Goal: Information Seeking & Learning: Find contact information

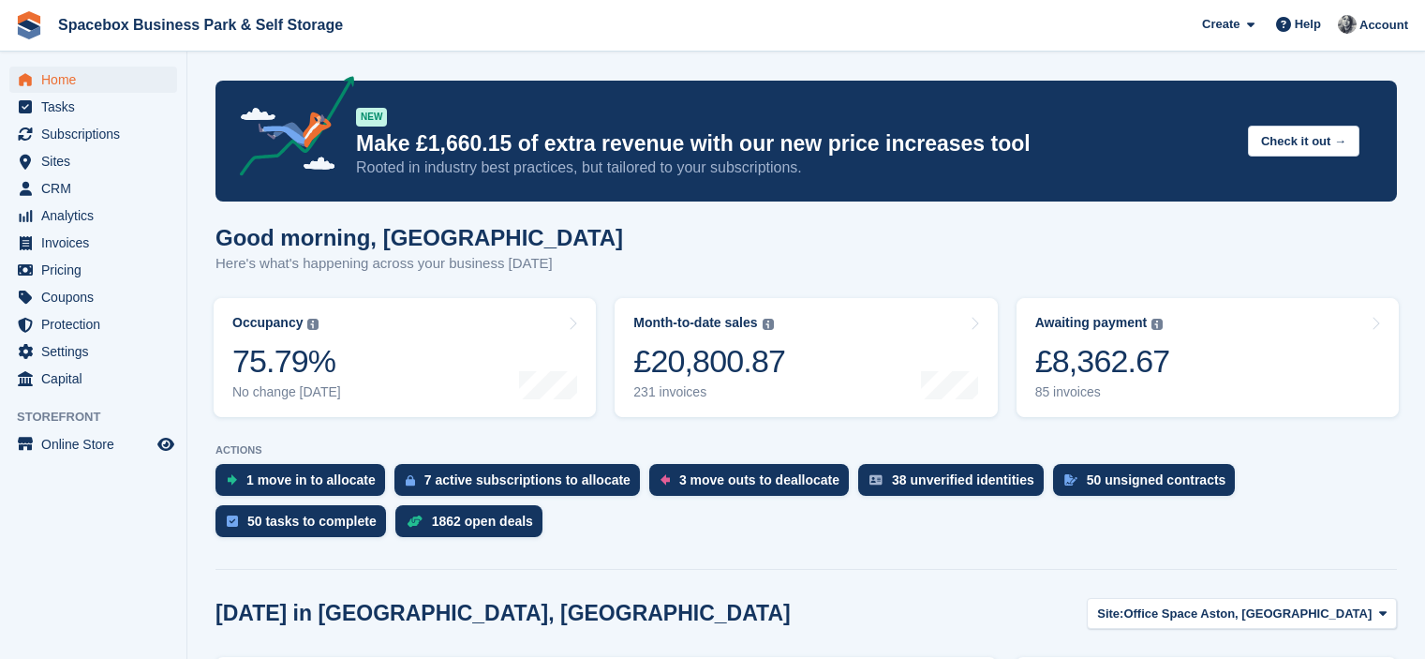
click at [83, 131] on span "Subscriptions" at bounding box center [97, 134] width 112 height 26
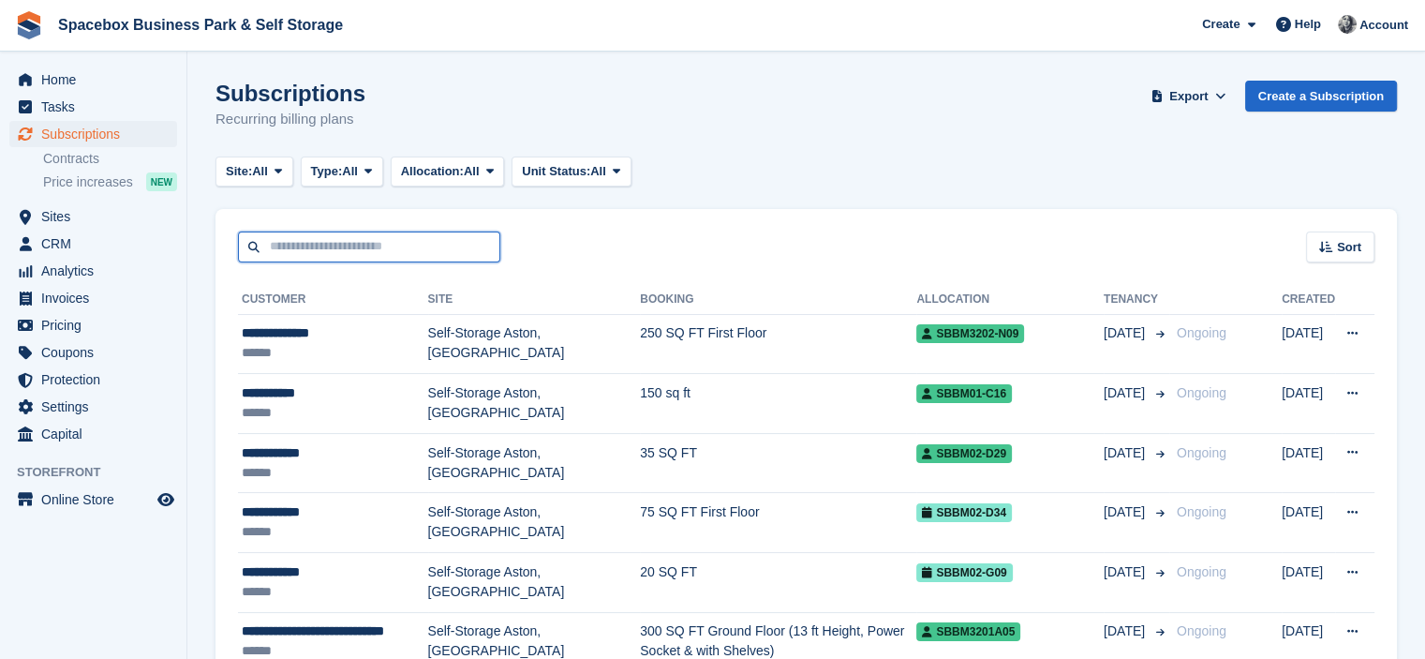
click at [352, 239] on input "text" at bounding box center [369, 246] width 262 height 31
type input "****"
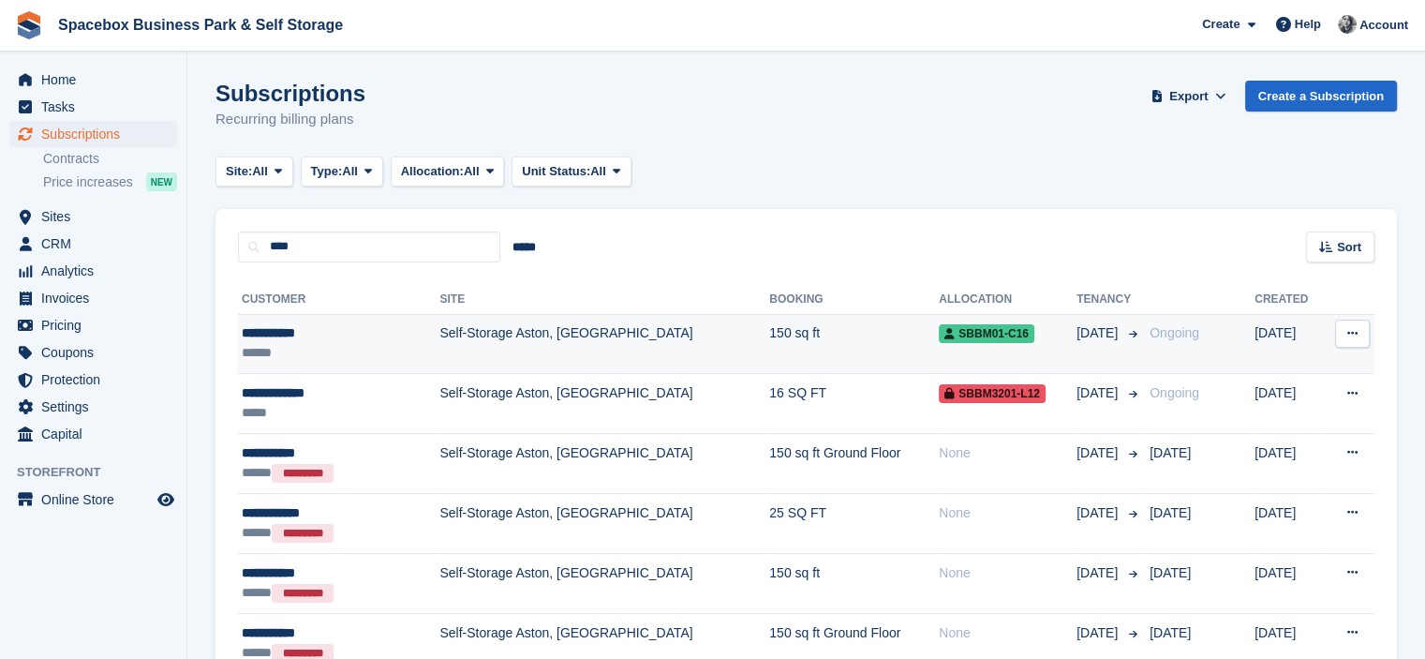
click at [377, 348] on div "******" at bounding box center [318, 353] width 153 height 20
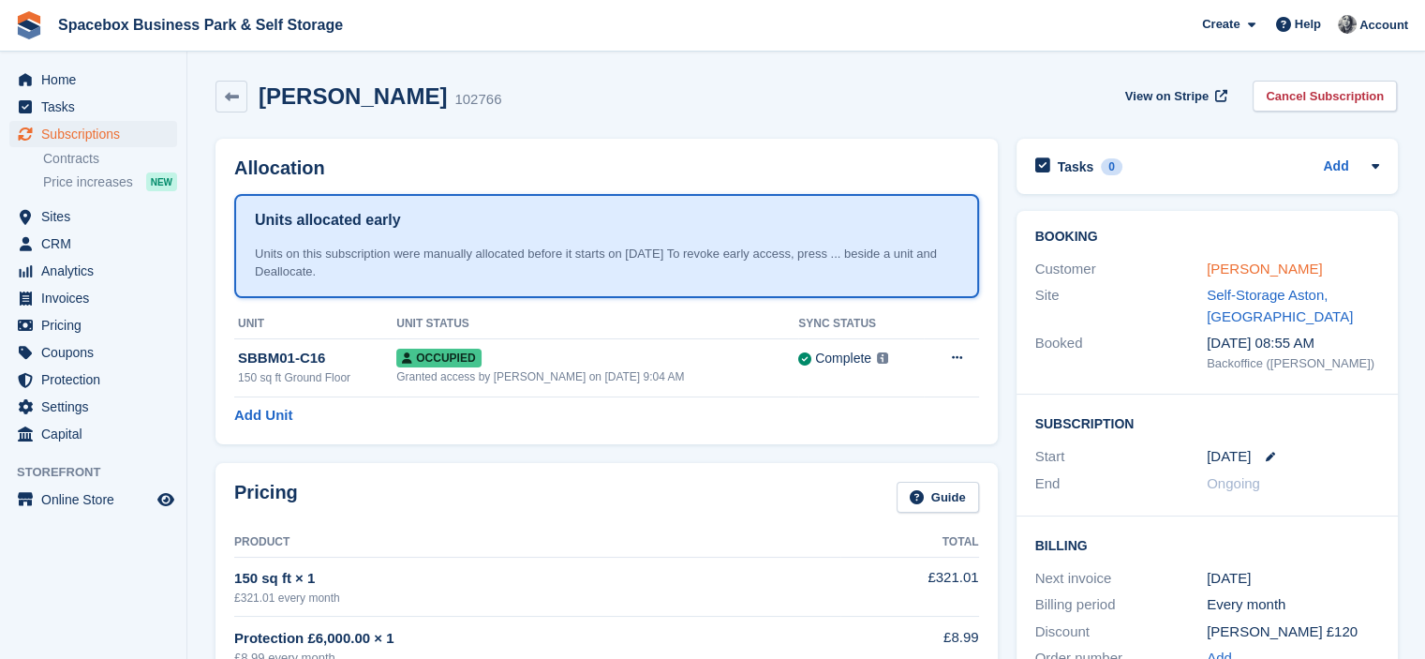
click at [1246, 269] on link "[PERSON_NAME]" at bounding box center [1264, 268] width 115 height 16
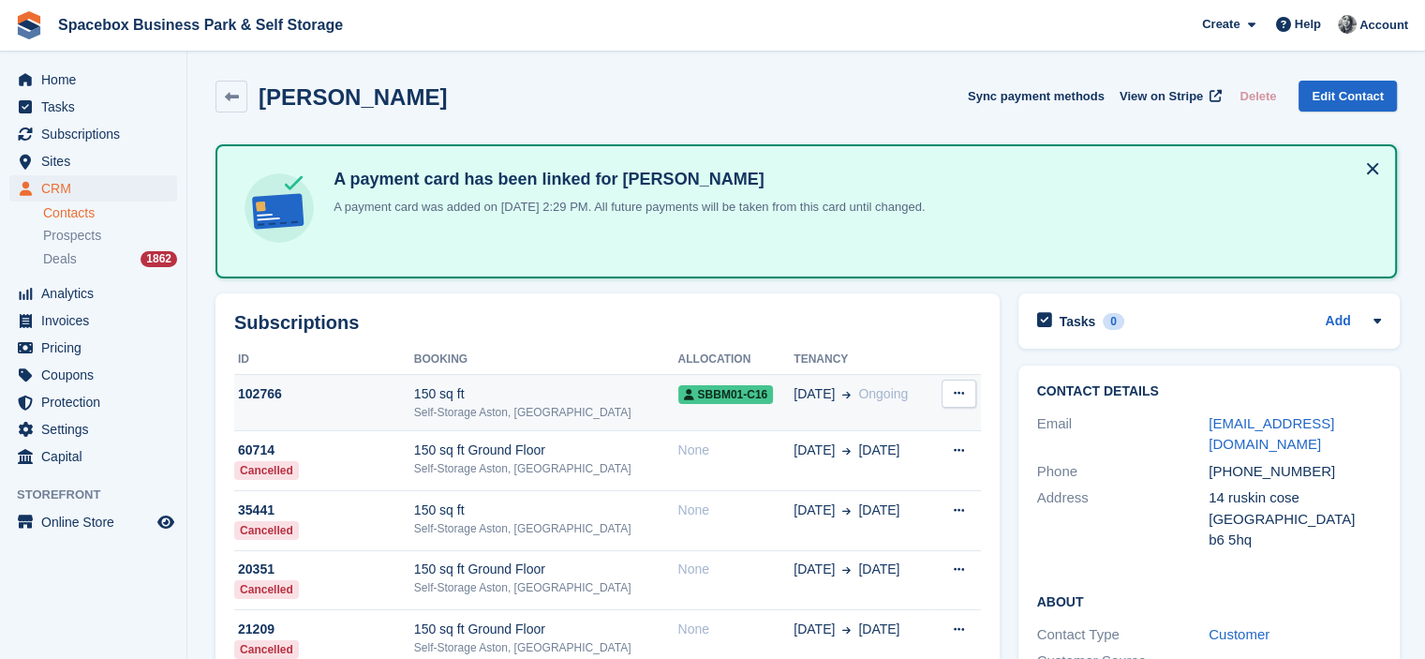
click at [678, 407] on td "SBBM01-C16" at bounding box center [736, 402] width 116 height 57
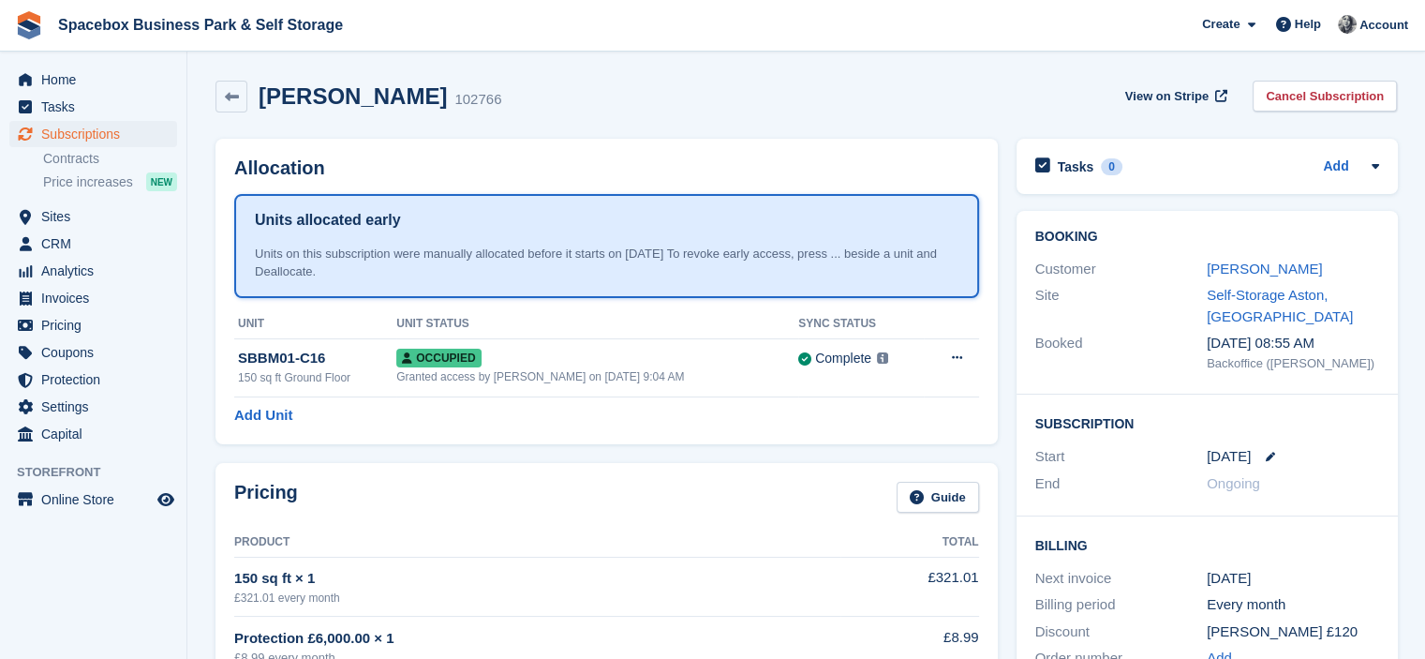
click at [955, 359] on icon at bounding box center [957, 357] width 10 height 12
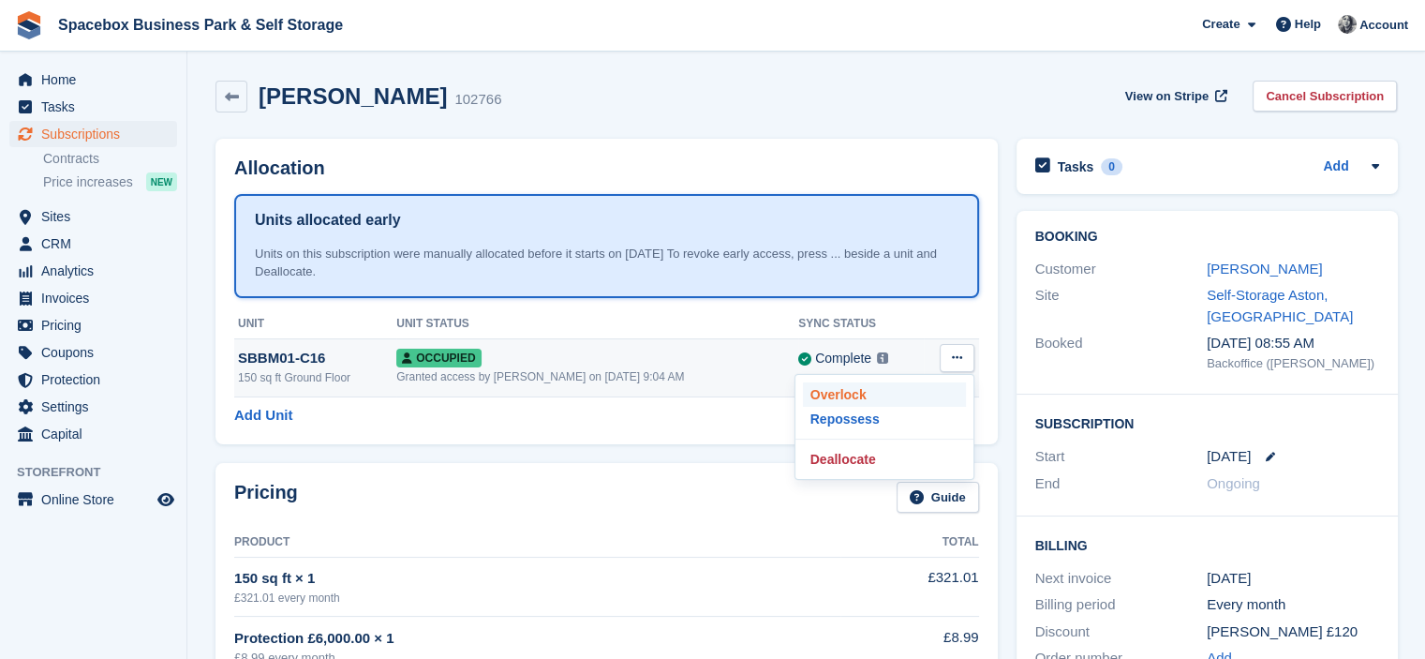
click at [862, 393] on p "Overlock" at bounding box center [884, 394] width 163 height 24
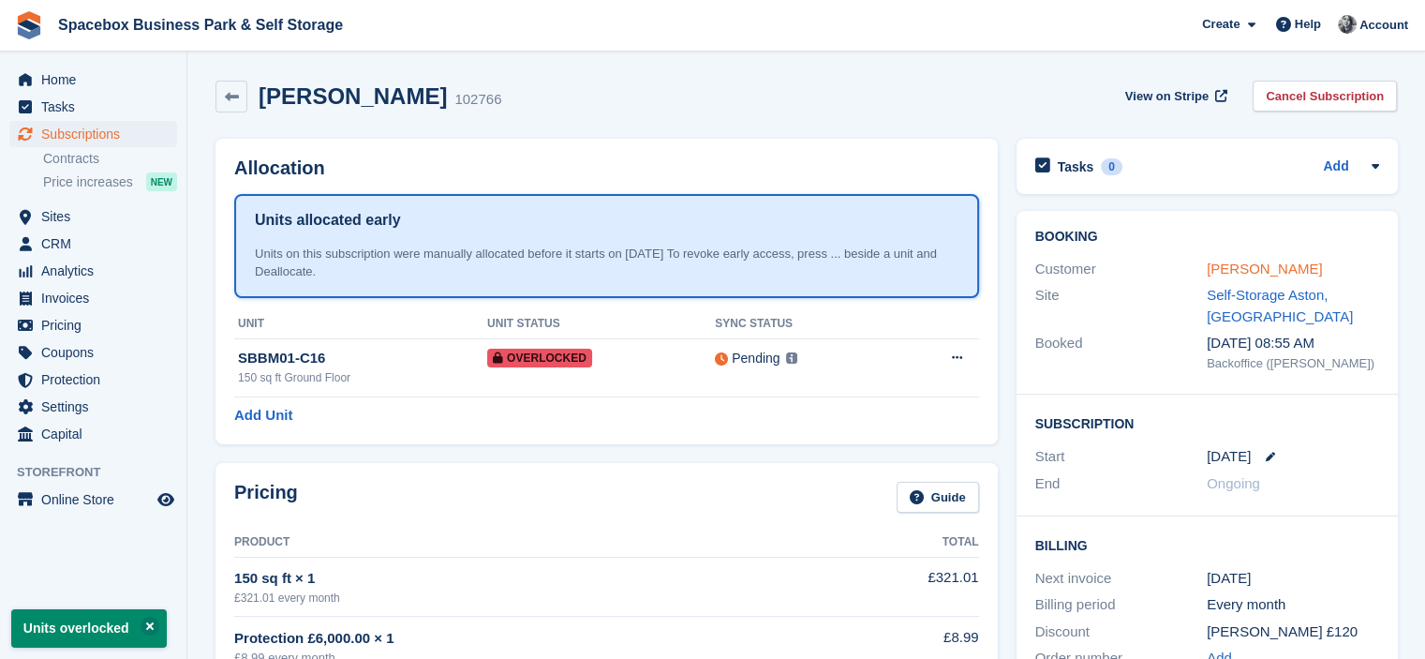
click at [1265, 264] on link "[PERSON_NAME]" at bounding box center [1264, 268] width 115 height 16
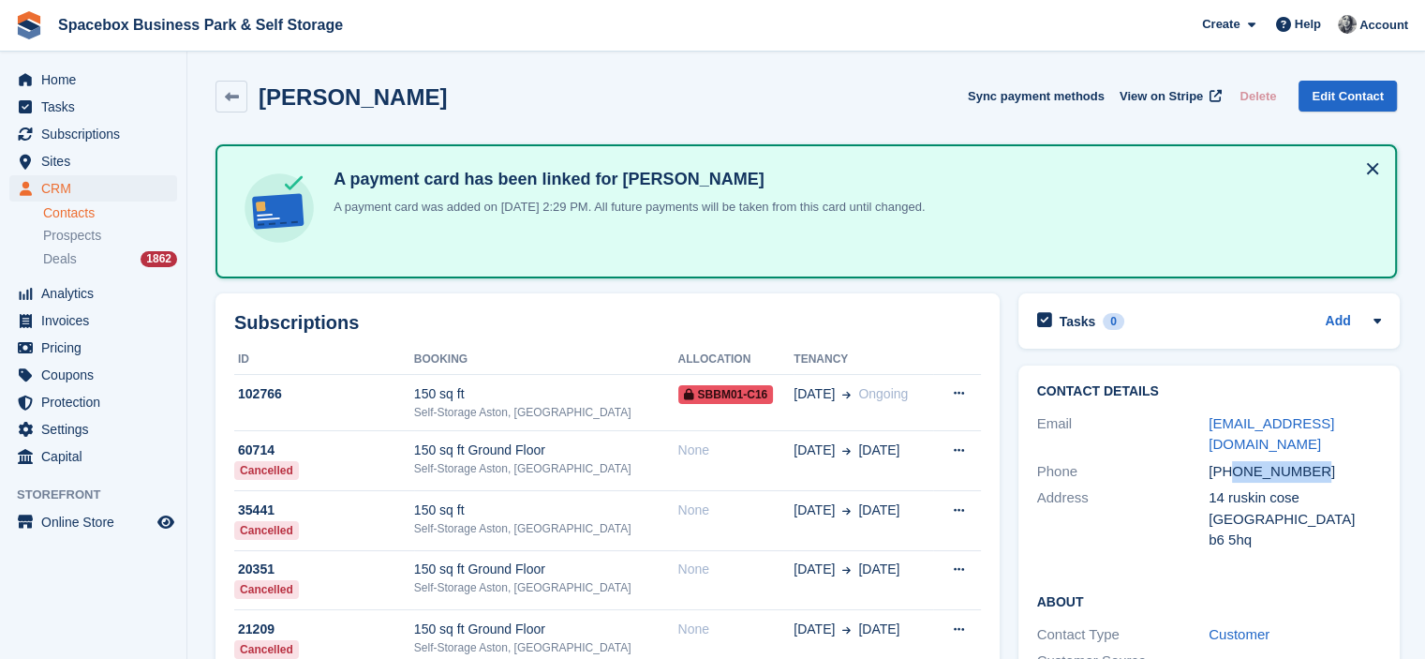
drag, startPoint x: 1231, startPoint y: 466, endPoint x: 1334, endPoint y: 462, distance: 103.1
click at [1334, 462] on div "[PHONE_NUMBER]" at bounding box center [1294, 472] width 172 height 22
copy div "7393744887"
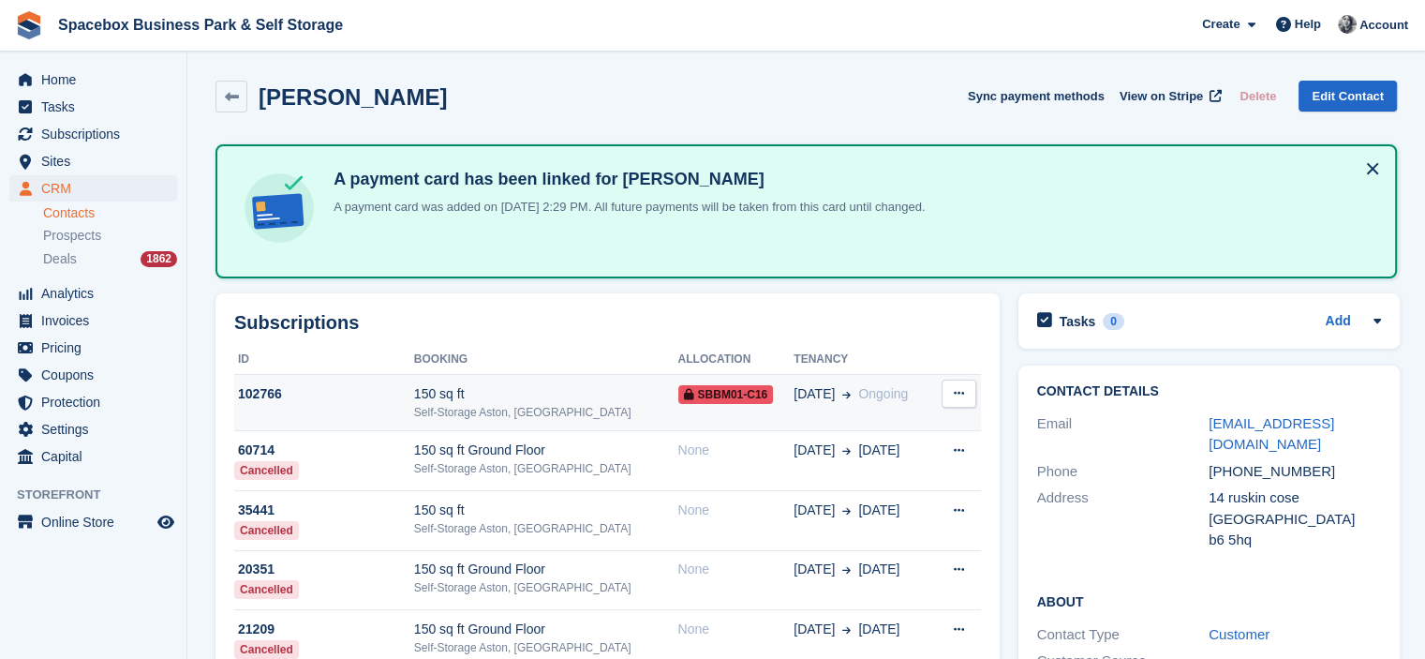
click at [573, 390] on div "150 sq ft" at bounding box center [546, 394] width 264 height 20
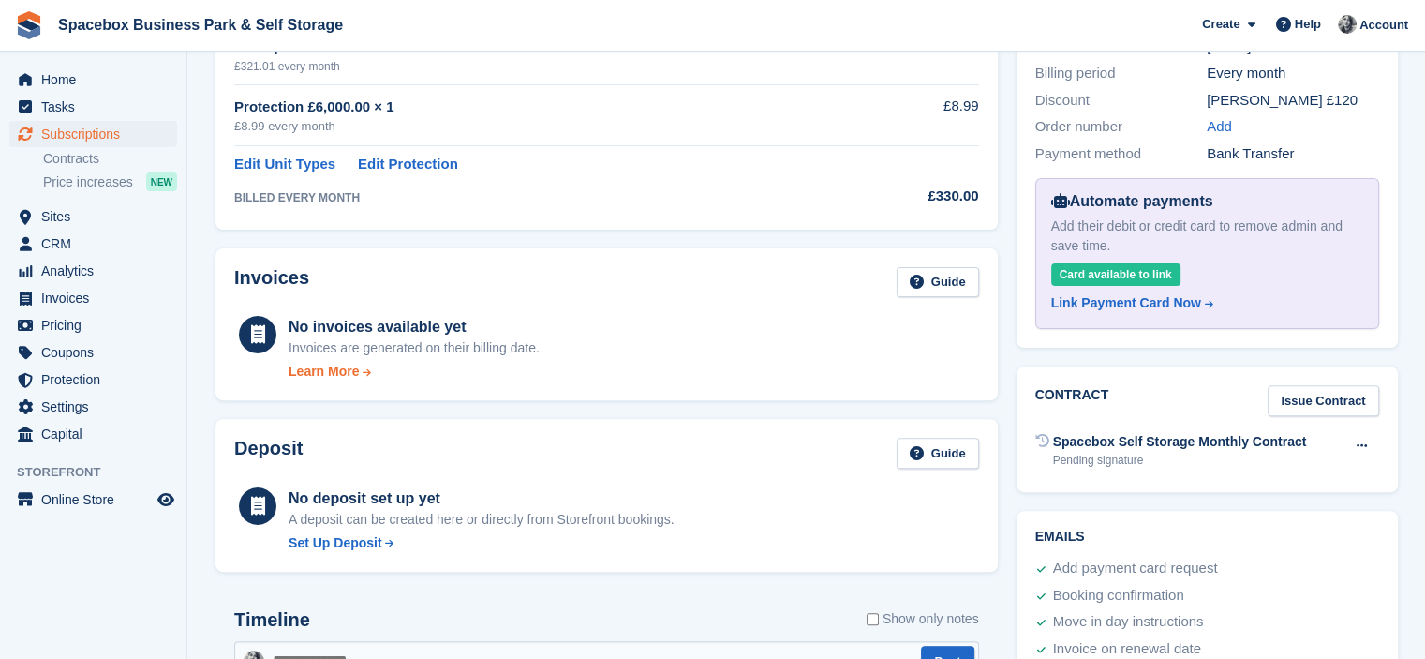
scroll to position [1032, 0]
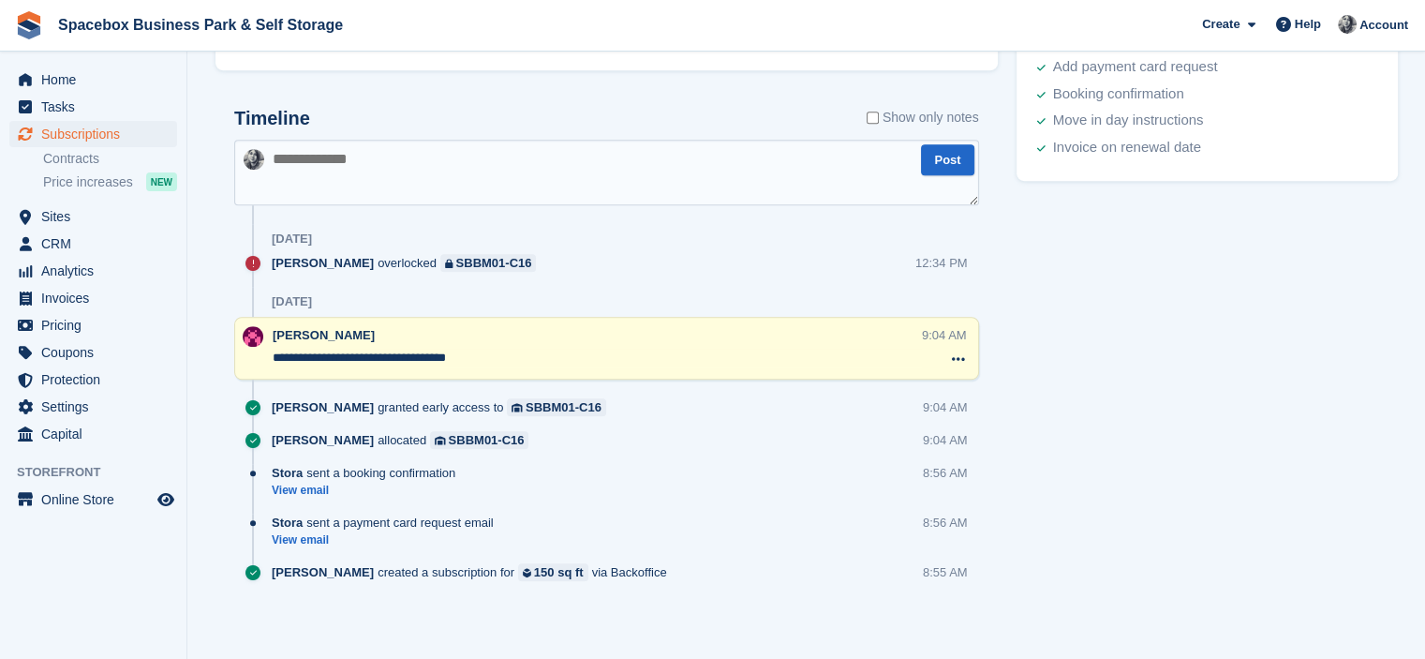
click at [276, 143] on textarea at bounding box center [606, 173] width 745 height 66
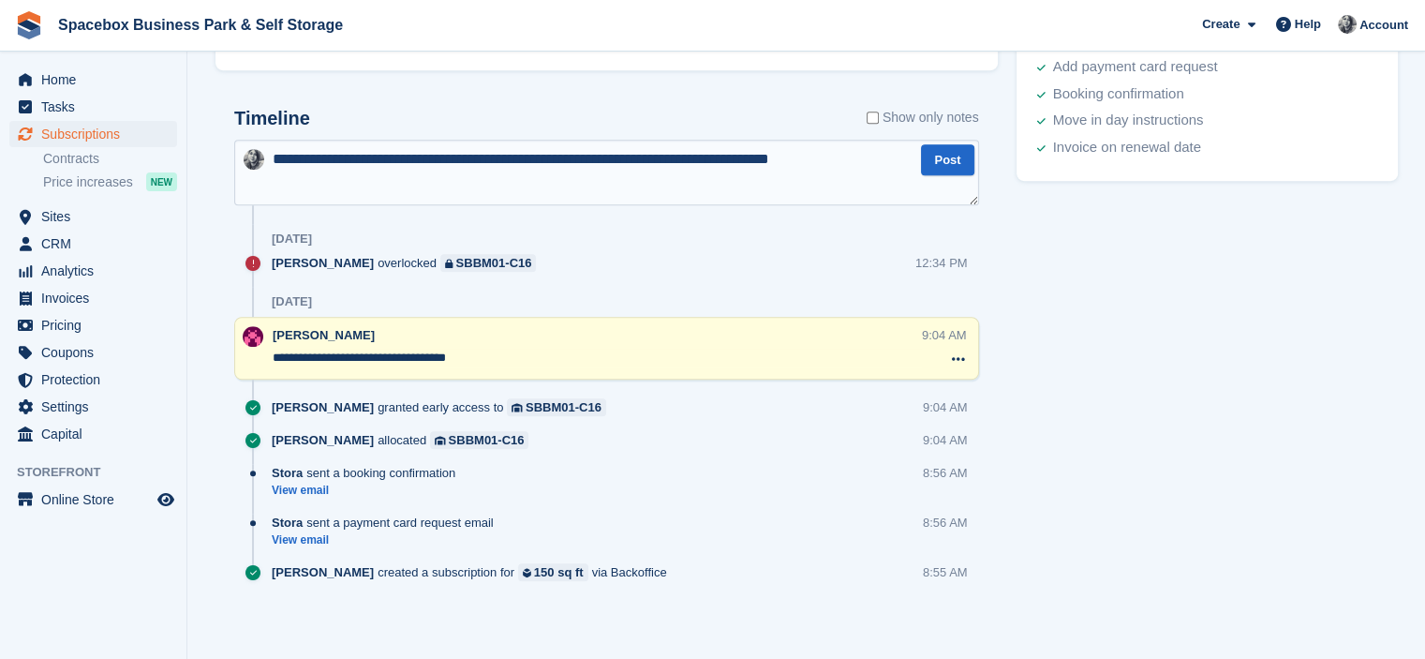
type textarea "**********"
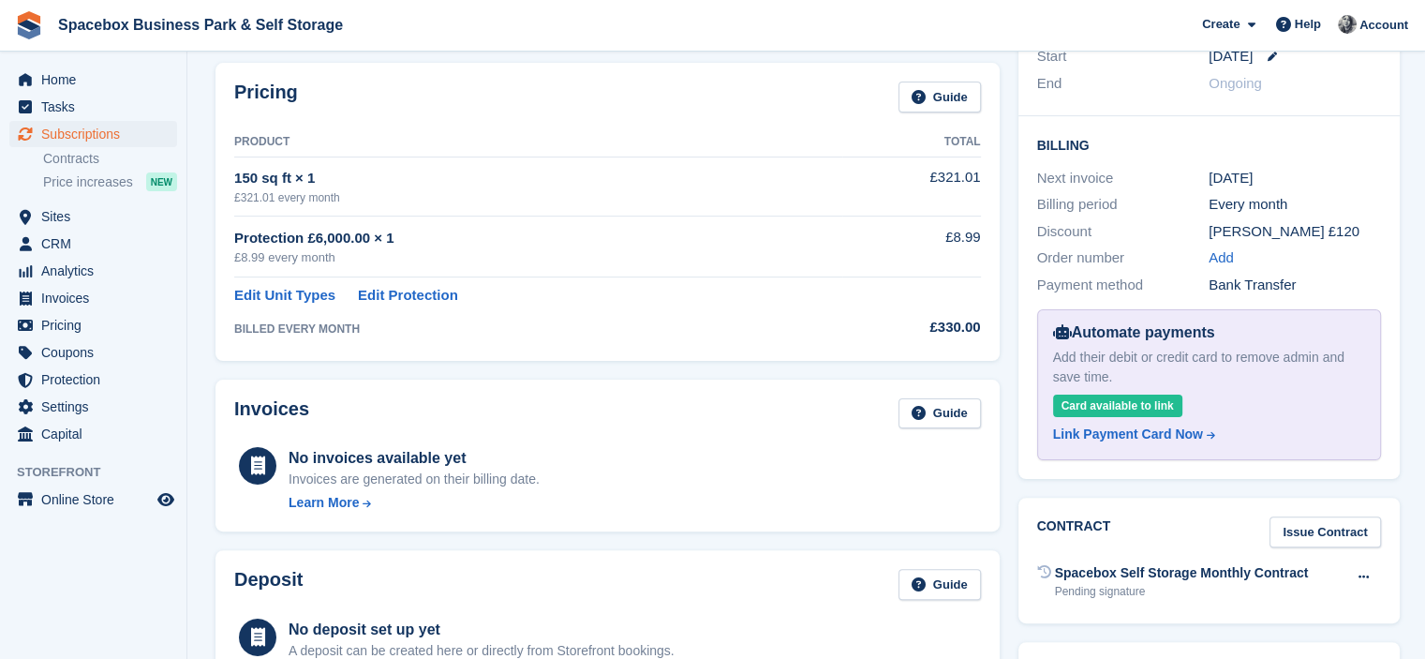
scroll to position [0, 0]
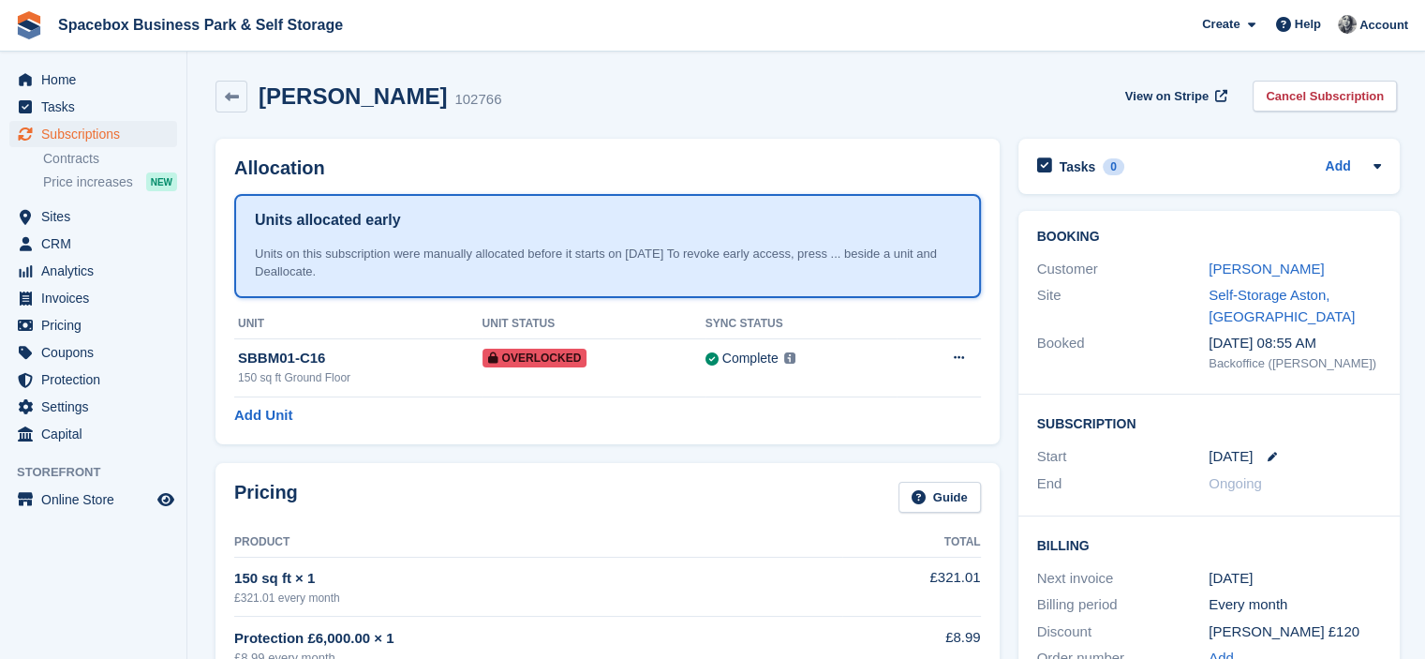
click at [1273, 278] on div "[PERSON_NAME]" at bounding box center [1294, 270] width 172 height 22
click at [1263, 274] on link "[PERSON_NAME]" at bounding box center [1265, 268] width 115 height 16
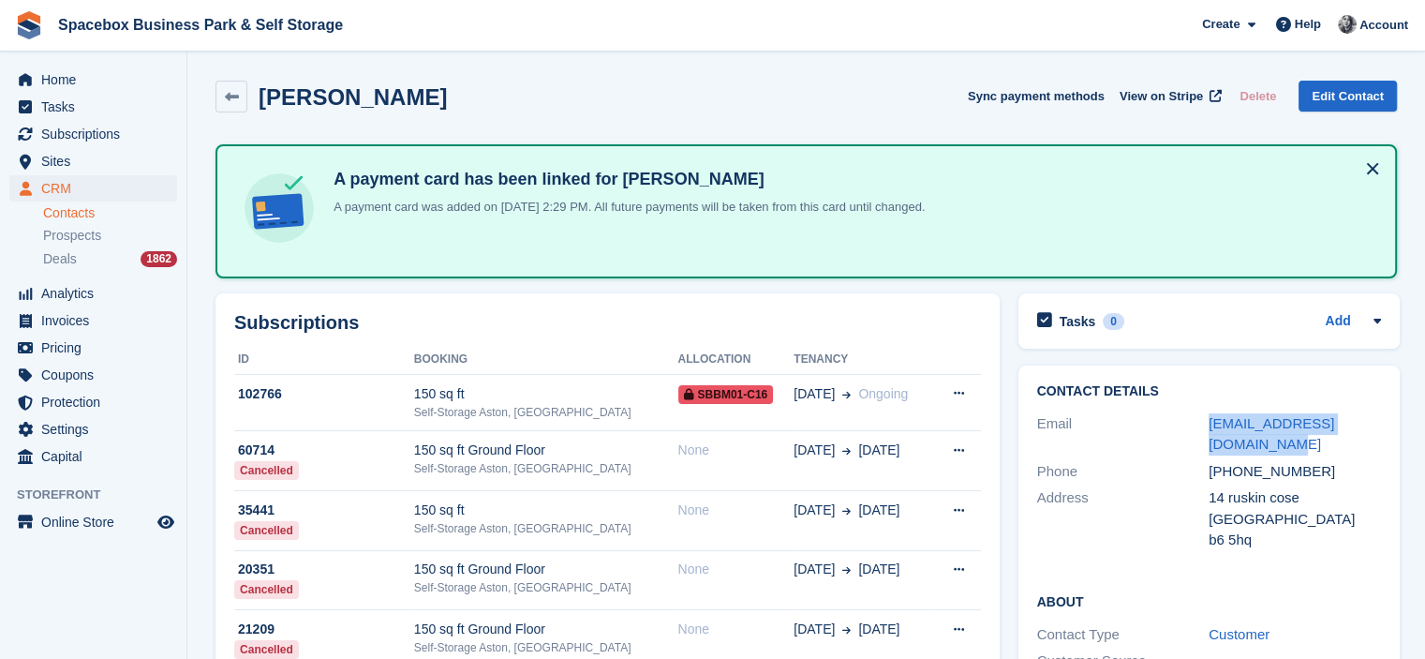
drag, startPoint x: 1240, startPoint y: 441, endPoint x: 1202, endPoint y: 426, distance: 41.2
click at [1202, 426] on div "Email [EMAIL_ADDRESS][DOMAIN_NAME]" at bounding box center [1209, 434] width 344 height 48
copy div "[EMAIL_ADDRESS][DOMAIN_NAME]"
click at [82, 215] on link "Contacts" at bounding box center [110, 213] width 134 height 18
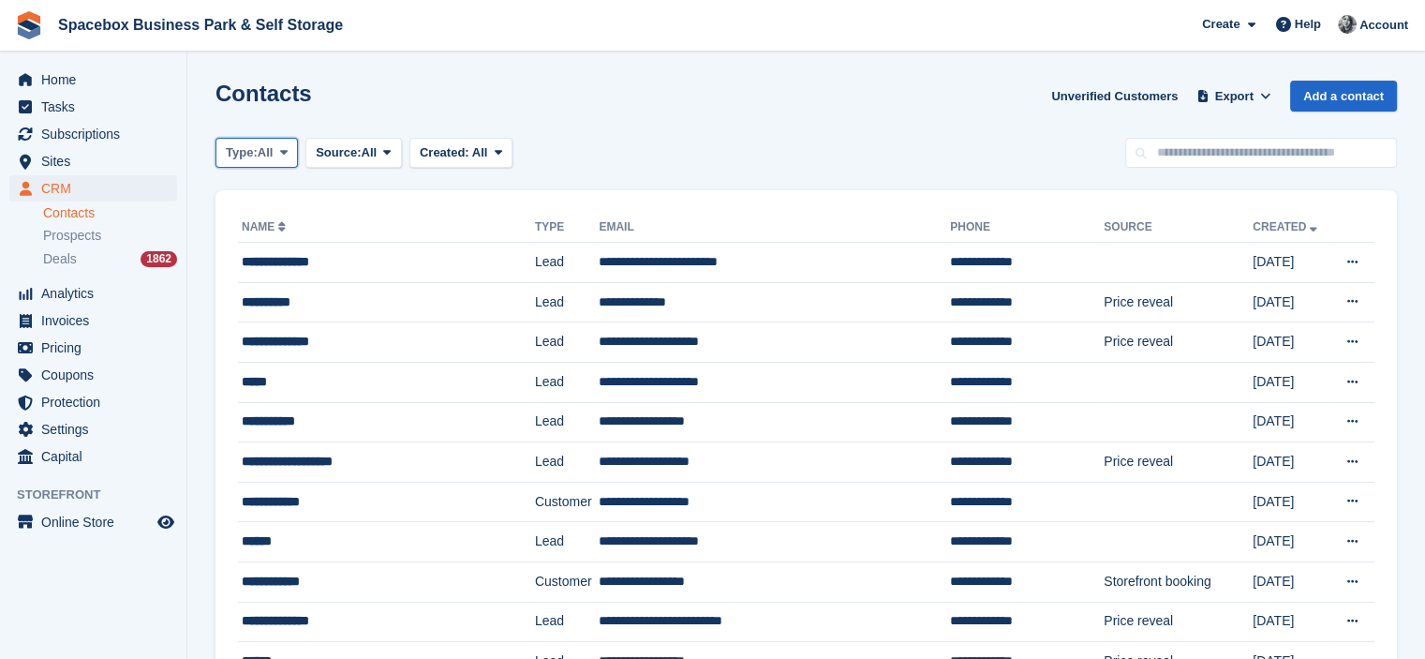
click at [264, 155] on span "All" at bounding box center [266, 152] width 16 height 19
click at [356, 151] on span "Source:" at bounding box center [338, 152] width 45 height 19
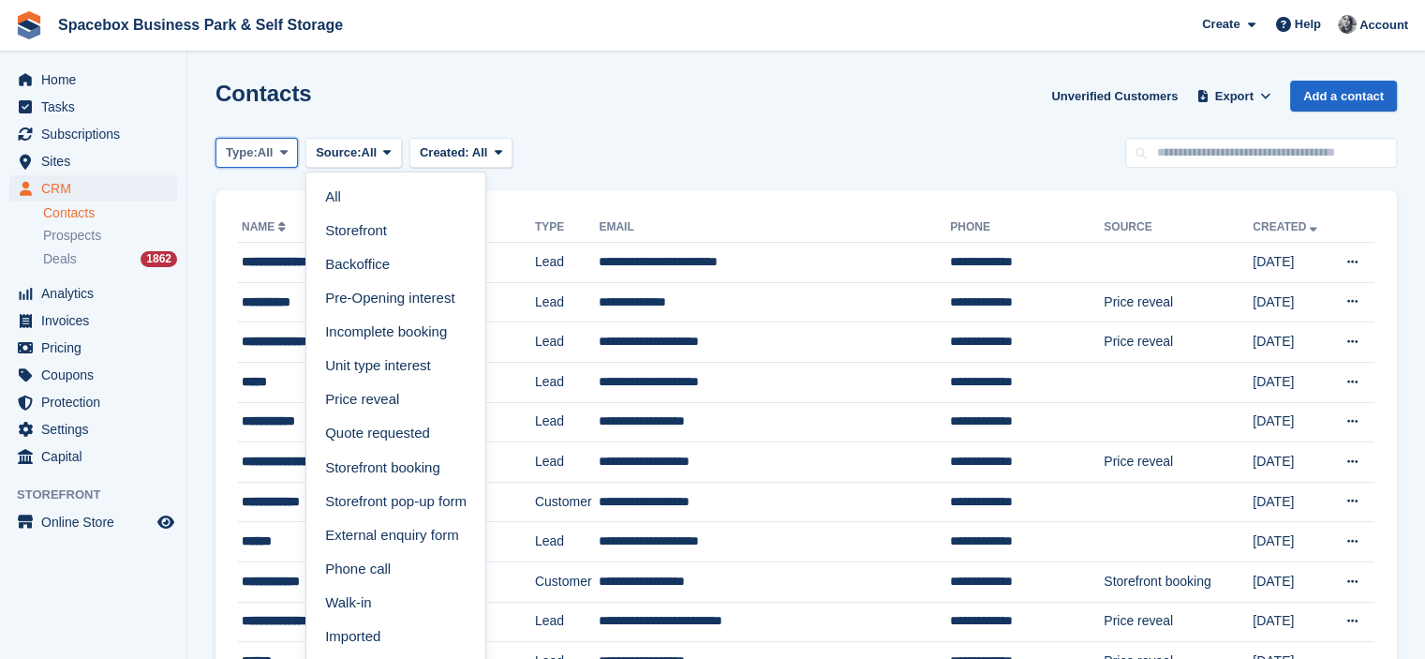
click at [242, 156] on span "Type:" at bounding box center [242, 152] width 32 height 19
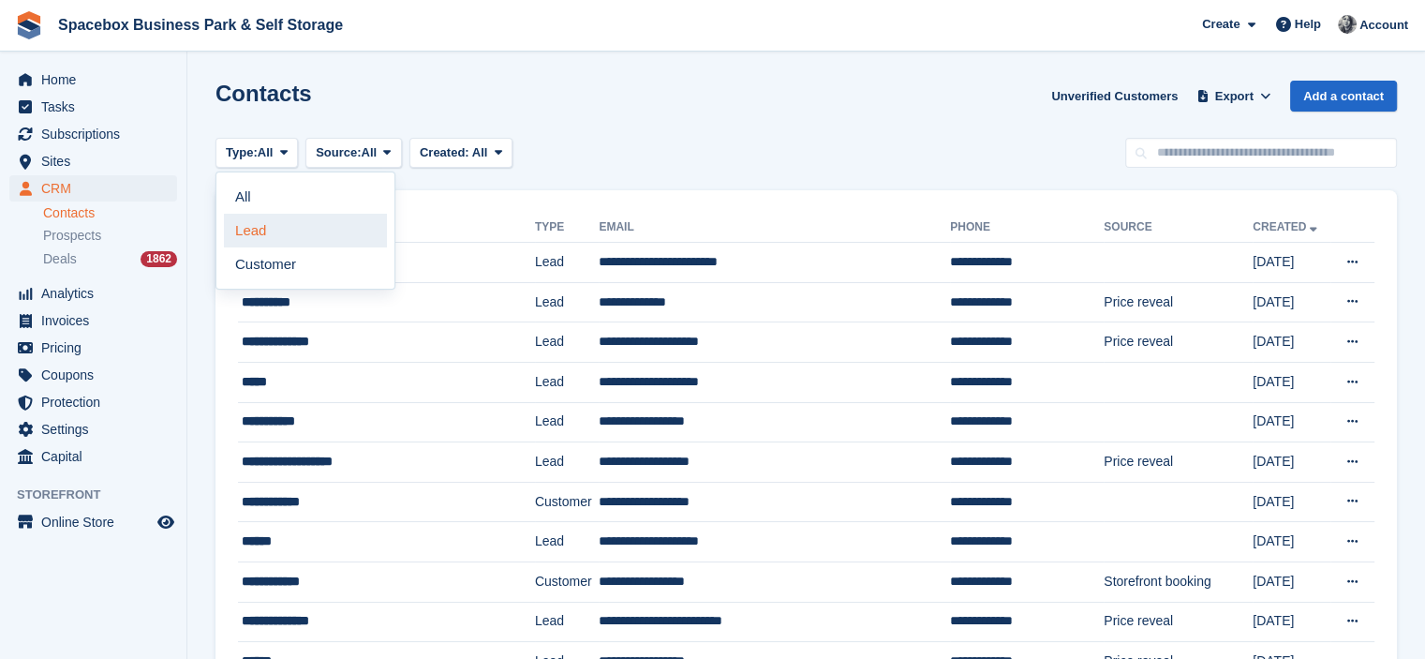
click at [258, 233] on link "Lead" at bounding box center [305, 231] width 163 height 34
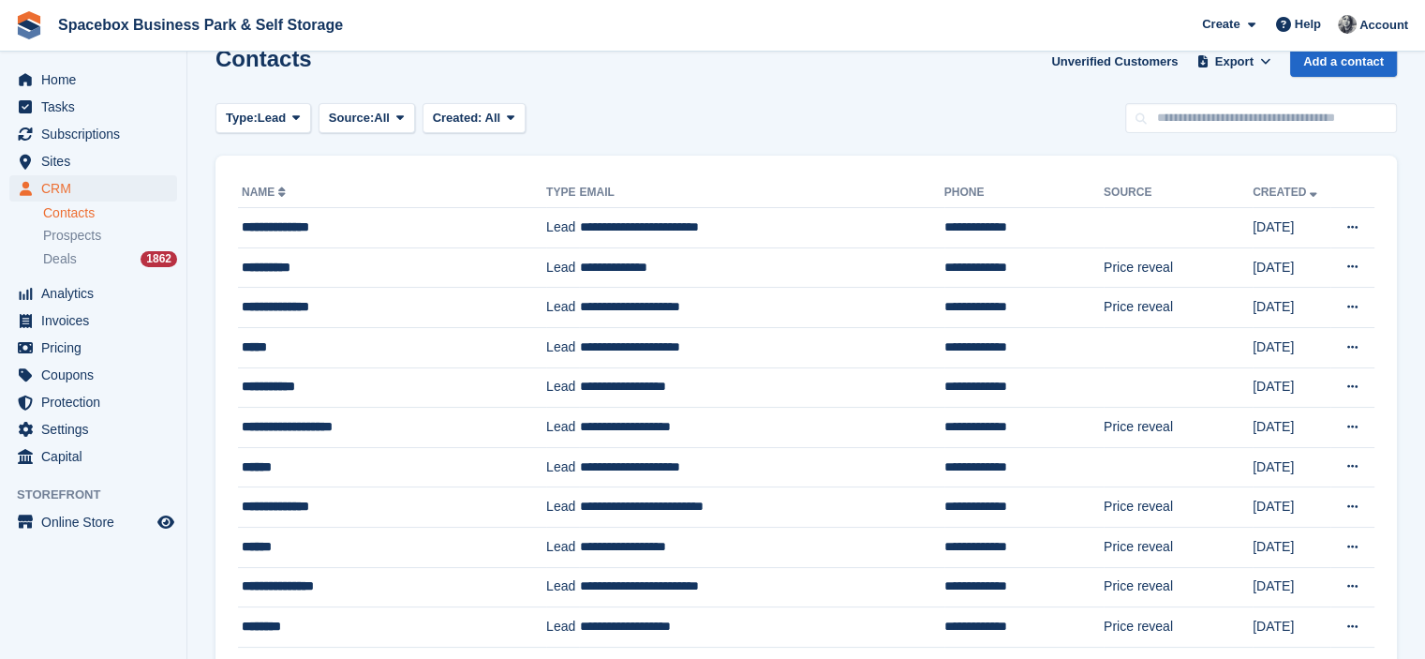
scroll to position [24, 0]
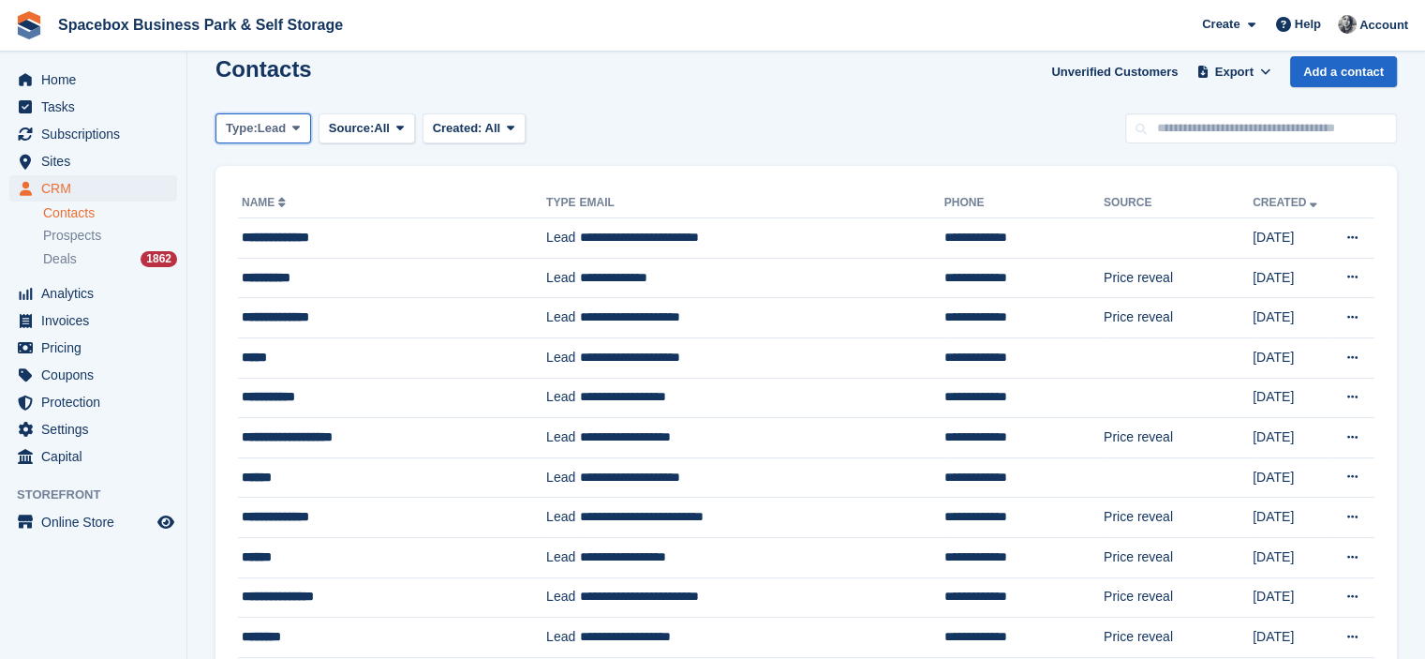
click at [276, 129] on span "Lead" at bounding box center [272, 128] width 28 height 19
click at [284, 181] on link "All" at bounding box center [305, 172] width 163 height 34
